Goal: Check status: Check status

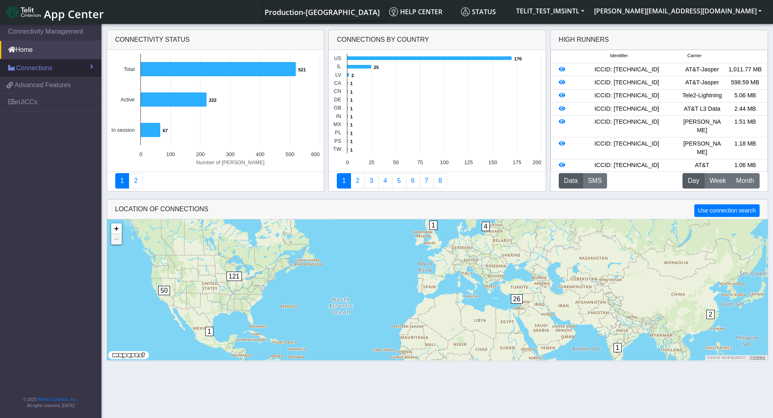
click at [34, 68] on span "Connections" at bounding box center [34, 68] width 36 height 10
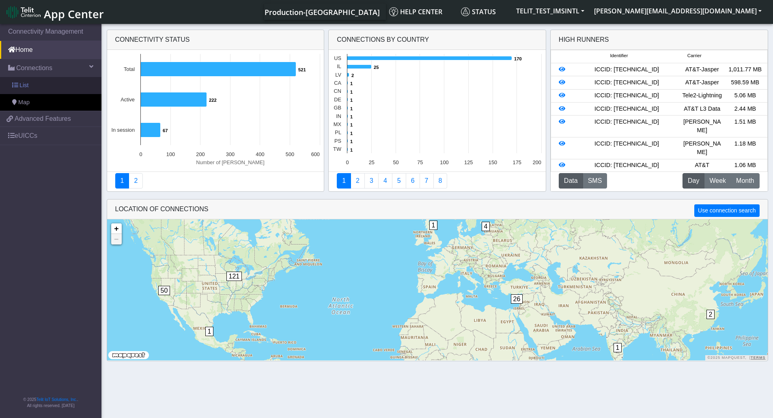
click at [23, 88] on span "List" at bounding box center [23, 85] width 9 height 9
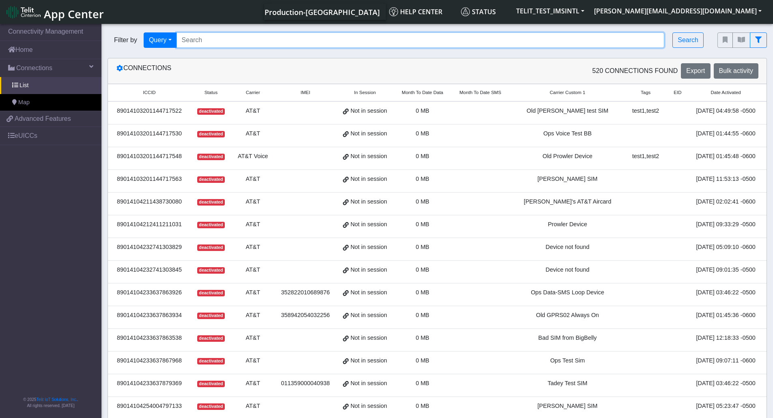
click at [234, 43] on input "Search..." at bounding box center [420, 39] width 488 height 15
paste input "89358152000000587446"
type input "89358152000000587446"
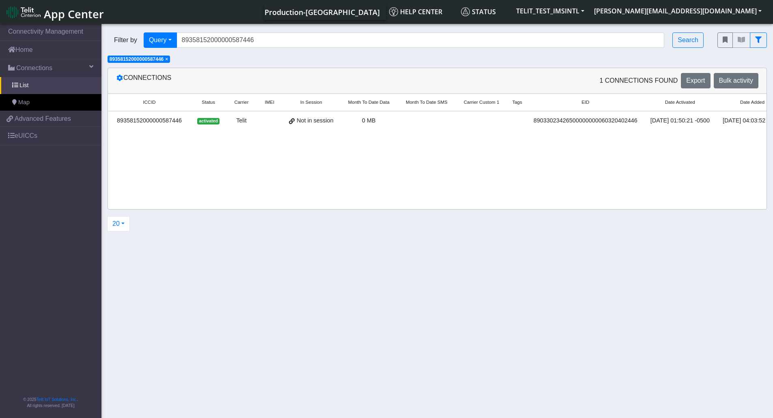
click at [512, 242] on section "Connectivity Management Home Connections List Map 1f4fb4546458a66c9cfaea2eb253d…" at bounding box center [386, 221] width 773 height 399
